Goal: Navigation & Orientation: Go to known website

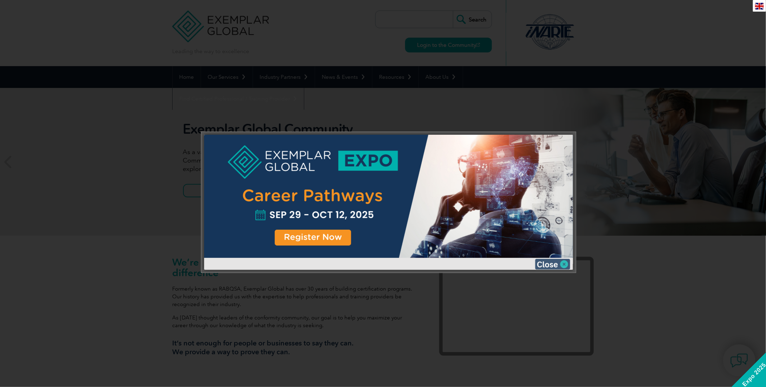
click at [554, 265] on img at bounding box center [552, 264] width 35 height 11
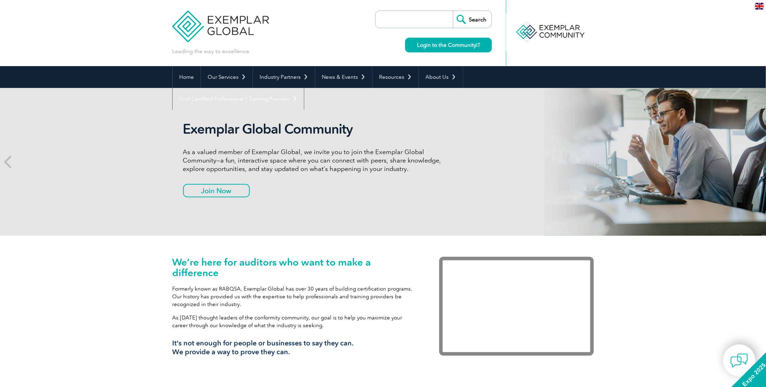
click at [761, 4] on img at bounding box center [759, 6] width 9 height 7
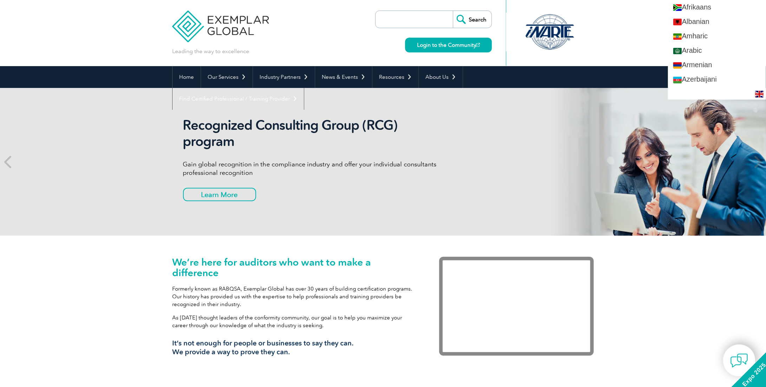
click at [616, 31] on header "Leading the way to excellence Search" at bounding box center [383, 33] width 766 height 66
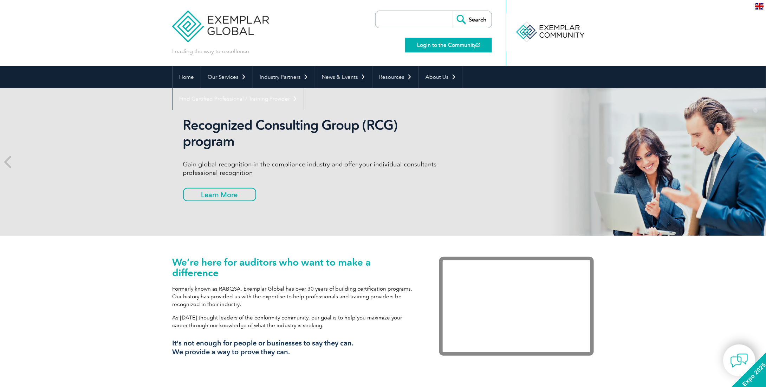
click at [443, 45] on link "Login to the Community" at bounding box center [448, 45] width 87 height 15
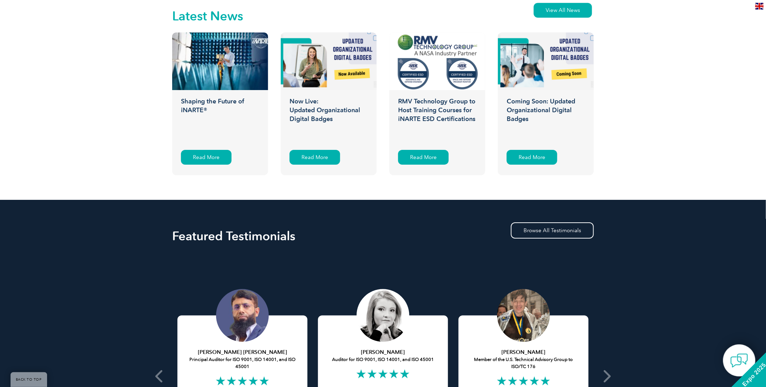
scroll to position [1230, 0]
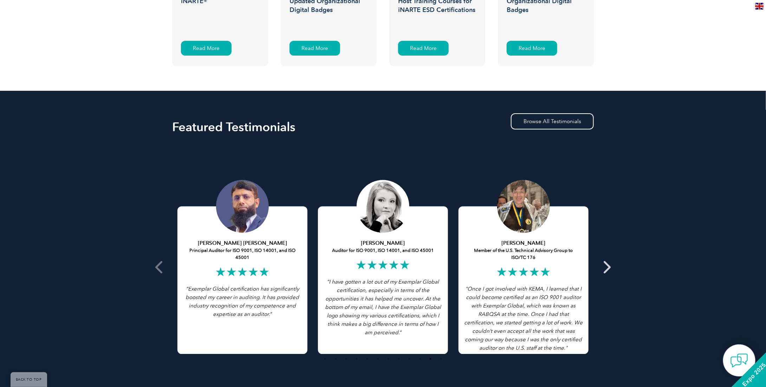
click at [606, 267] on icon at bounding box center [606, 267] width 9 height 0
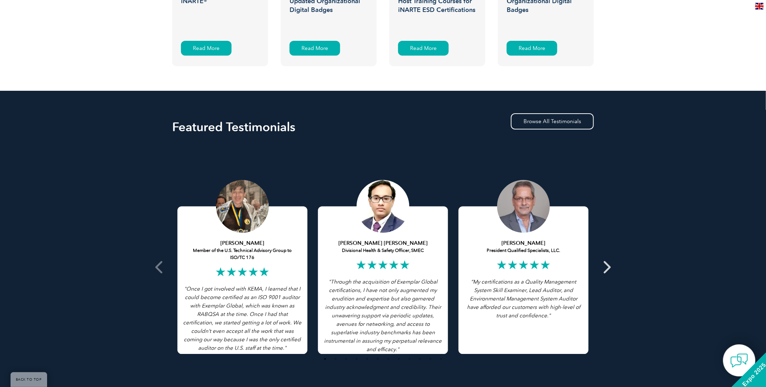
click at [606, 267] on icon at bounding box center [606, 267] width 9 height 0
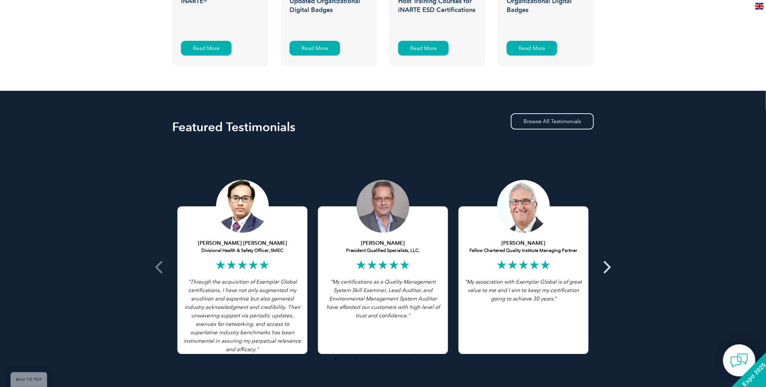
click at [605, 267] on icon at bounding box center [606, 267] width 9 height 0
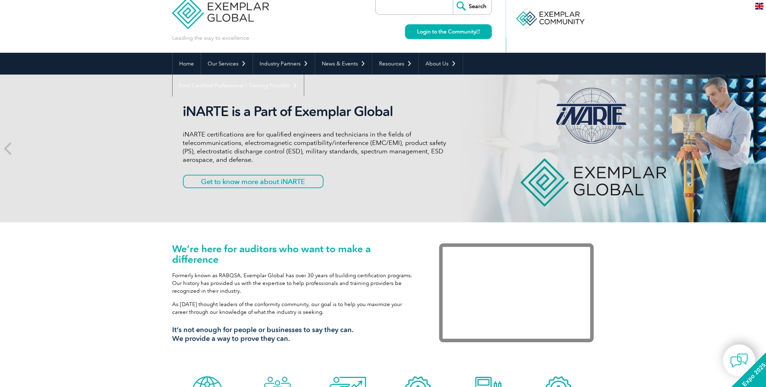
scroll to position [0, 0]
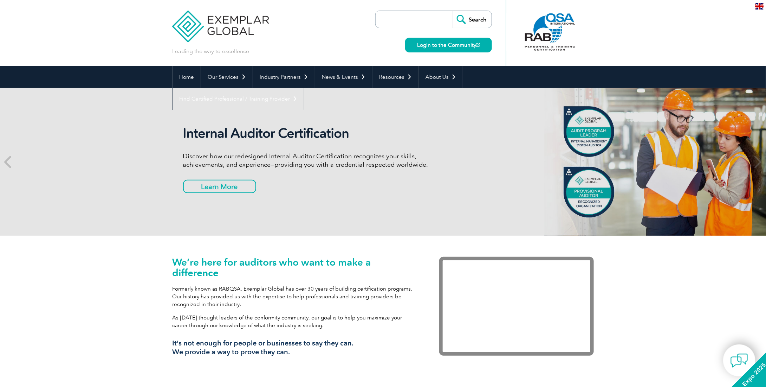
click at [763, 4] on img at bounding box center [759, 6] width 9 height 7
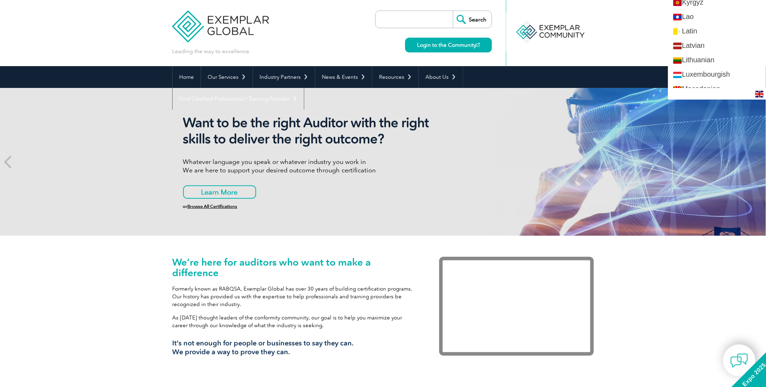
scroll to position [600, 0]
click at [643, 46] on header "Leading the way to excellence Search" at bounding box center [383, 33] width 766 height 66
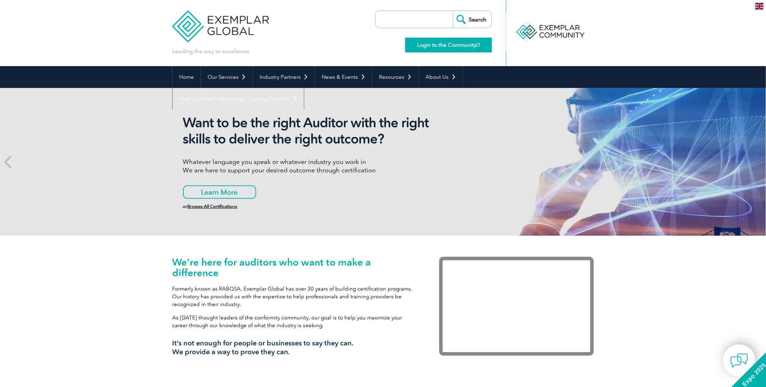
click at [422, 48] on link "Login to the Community" at bounding box center [448, 45] width 87 height 15
